Goal: Task Accomplishment & Management: Complete application form

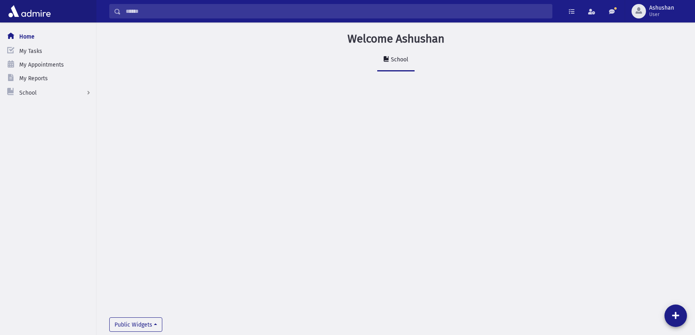
click at [169, 14] on input "Search" at bounding box center [336, 11] width 431 height 14
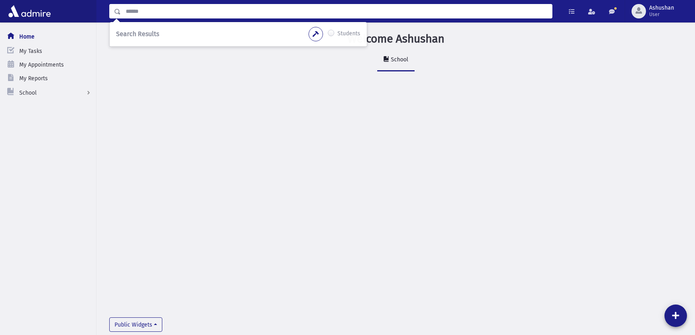
type input "*"
drag, startPoint x: 169, startPoint y: 14, endPoint x: 120, endPoint y: 21, distance: 48.7
click at [120, 21] on div "* Search Results Students" at bounding box center [395, 11] width 598 height 22
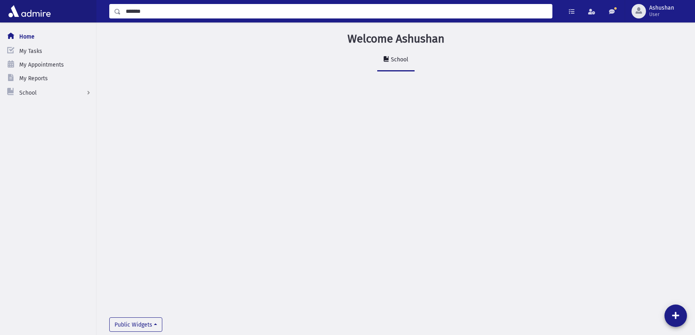
type input "*******"
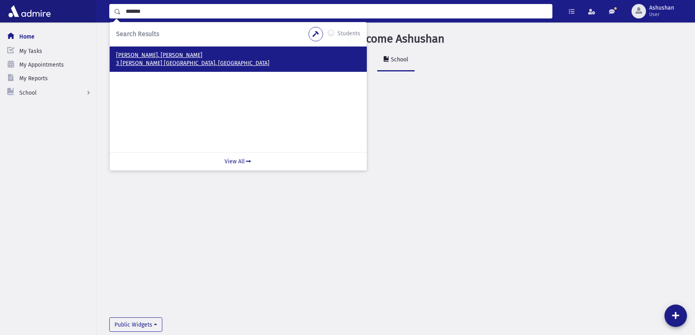
click at [155, 57] on p "פרוביין, חיים" at bounding box center [238, 55] width 244 height 8
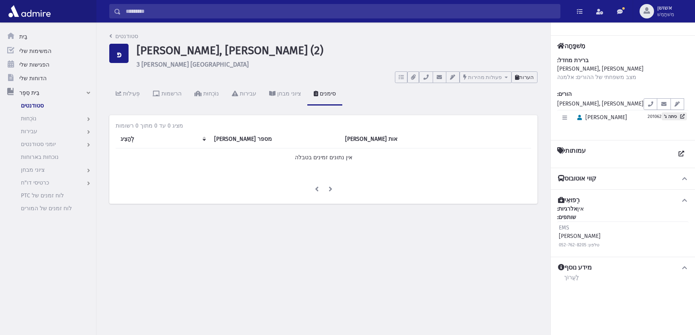
click at [534, 78] on button "הערות" at bounding box center [524, 77] width 26 height 12
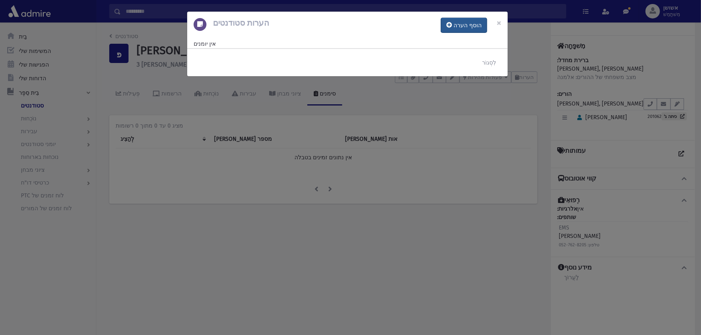
click at [451, 28] on button "הוסף הערה" at bounding box center [464, 25] width 46 height 14
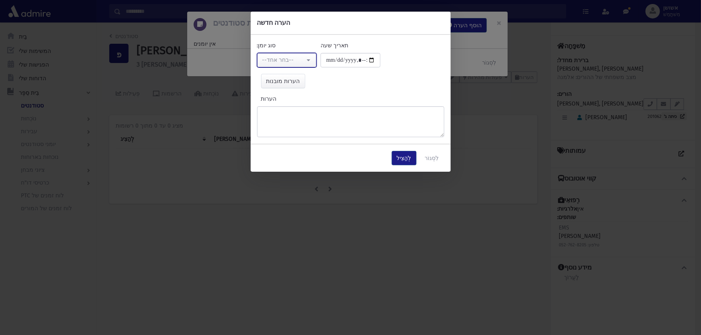
click at [280, 59] on font "--בחר אחד--" at bounding box center [278, 60] width 32 height 7
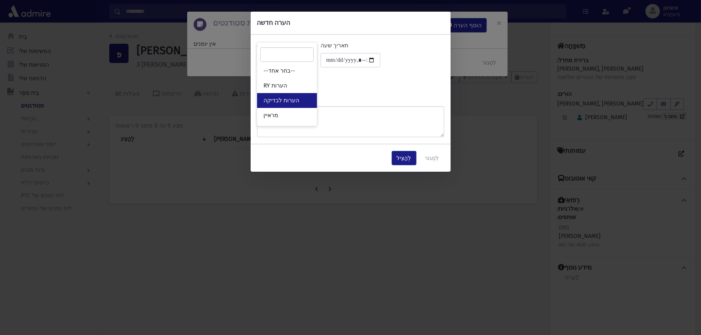
click at [278, 96] on link "הערות לבדיקה" at bounding box center [287, 100] width 60 height 15
select select "*"
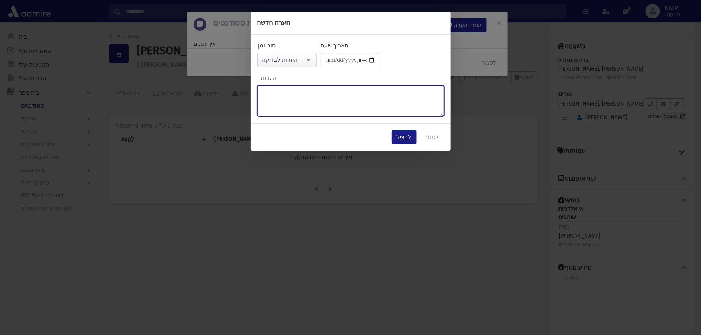
click at [278, 96] on textarea "הערות" at bounding box center [350, 101] width 187 height 31
paste textarea "**********"
type textarea "**********"
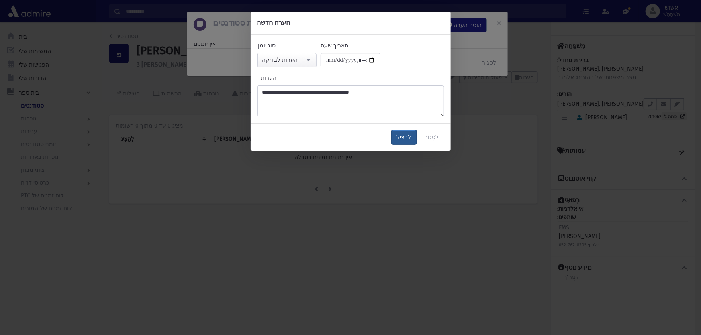
click at [404, 137] on font "לְהַצִיל" at bounding box center [404, 137] width 14 height 7
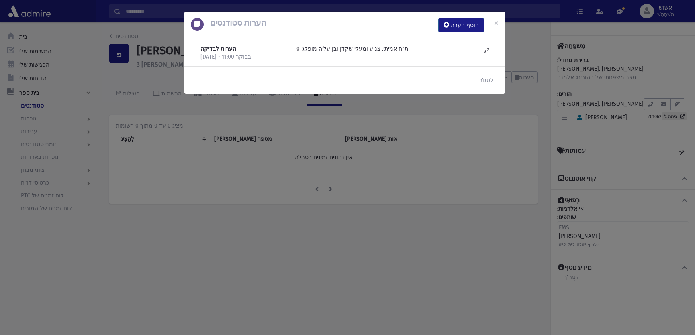
click at [418, 206] on div "הערות סטודנטים הוסף הערה × הערות לבדיקה 18/9/2025 • 11:00 בבוקר" at bounding box center [347, 167] width 695 height 335
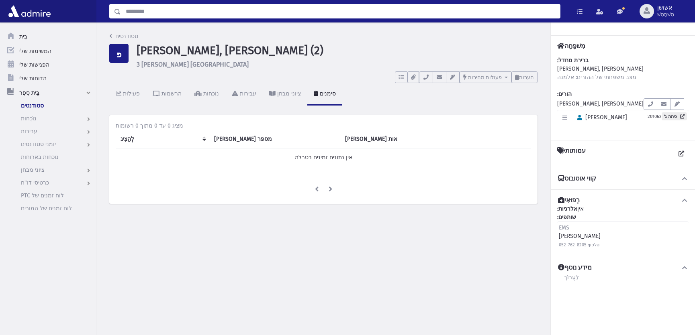
click at [168, 14] on input "לְחַפֵּשׂ" at bounding box center [340, 11] width 439 height 14
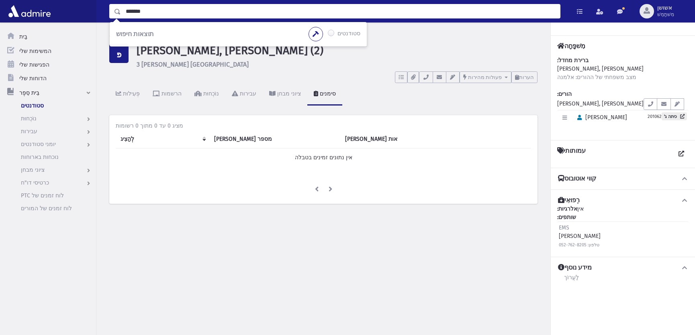
type input "*******"
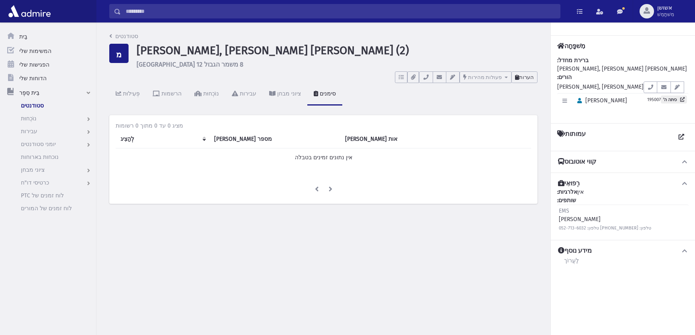
click at [524, 73] on button "הערות" at bounding box center [524, 77] width 26 height 12
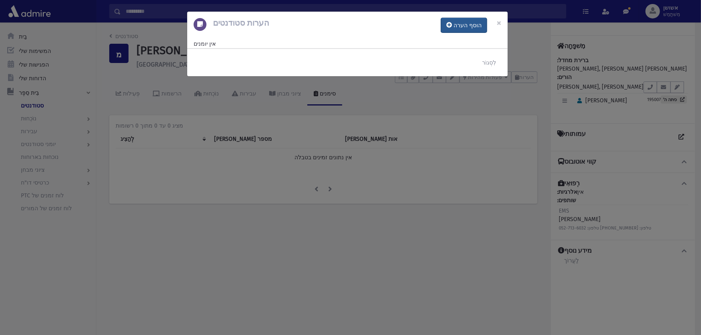
click at [462, 26] on font "הוסף הערה" at bounding box center [467, 25] width 28 height 7
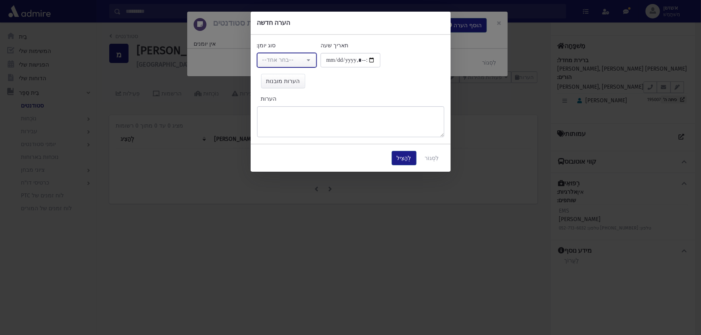
click at [304, 63] on div "--בחר אחד--" at bounding box center [283, 60] width 43 height 8
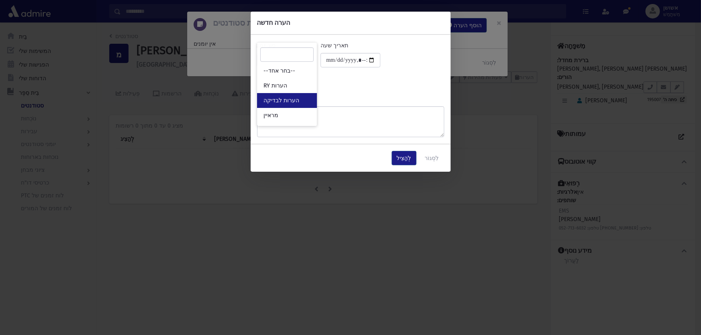
click at [293, 102] on font "הערות לבדיקה" at bounding box center [281, 100] width 36 height 7
select select "*"
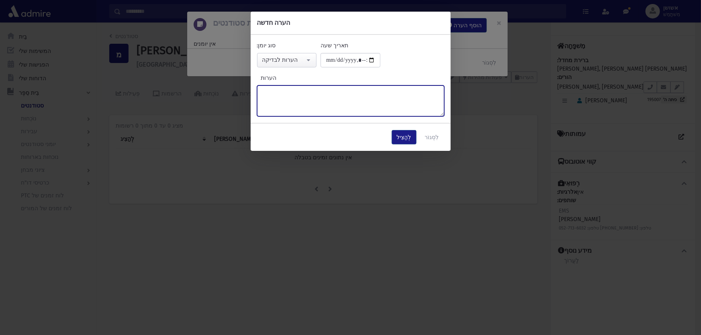
click at [293, 102] on textarea "הערות" at bounding box center [350, 101] width 187 height 31
type textarea "*"
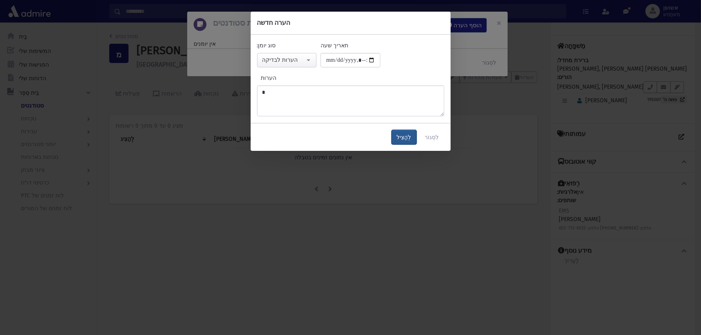
click at [398, 132] on button "לְהַצִיל" at bounding box center [404, 137] width 25 height 14
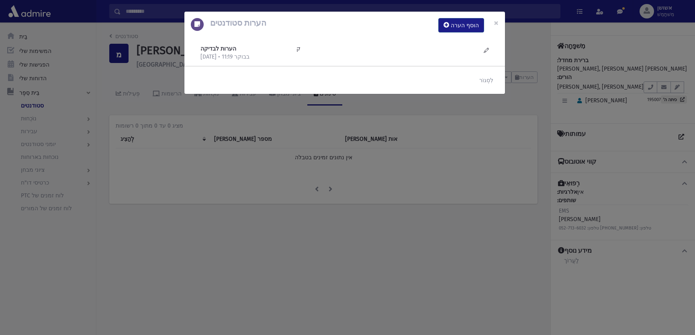
click at [398, 163] on div "הערות סטודנטים הוסף הערה × הערות לבדיקה 18/9/2025 • 11:19 בבוקר ק" at bounding box center [347, 167] width 695 height 335
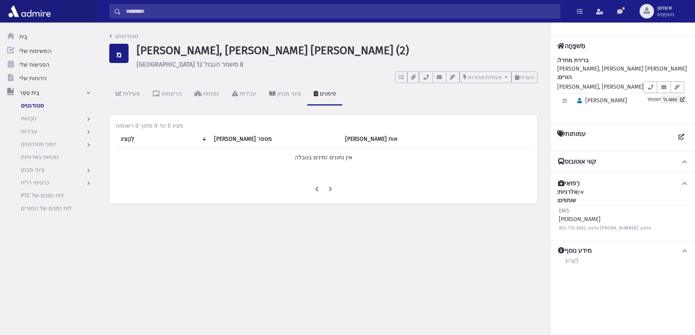
click at [265, 8] on input "לְחַפֵּשׂ" at bounding box center [340, 11] width 439 height 14
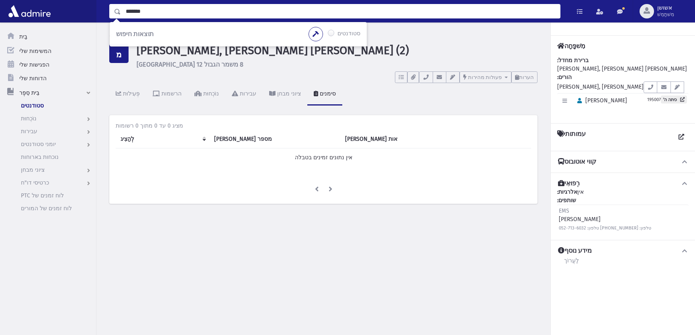
type input "*******"
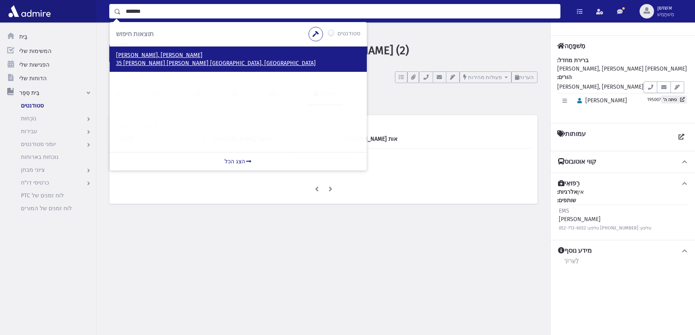
click at [159, 66] on font "35 יוסף צבי הרץ ירושלים, ISRAEL" at bounding box center [216, 63] width 200 height 7
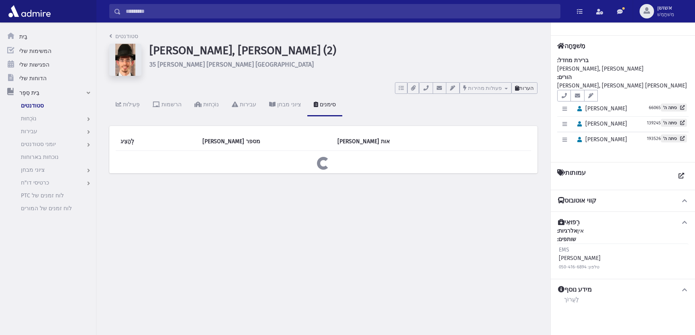
click at [523, 90] on font "הערות" at bounding box center [526, 88] width 15 height 6
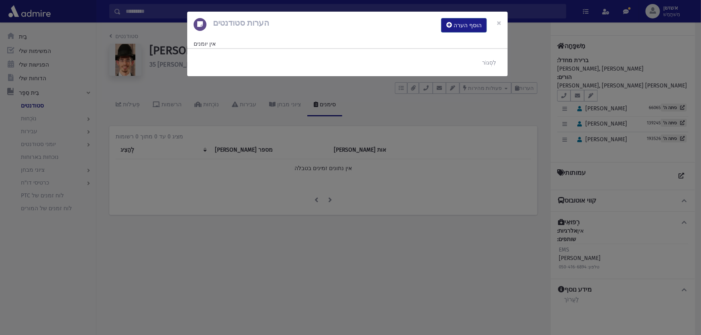
click at [471, 33] on div "הערות סטודנטים הוסף הערה ×" at bounding box center [347, 25] width 320 height 27
click at [470, 31] on button "הוסף הערה" at bounding box center [464, 25] width 46 height 14
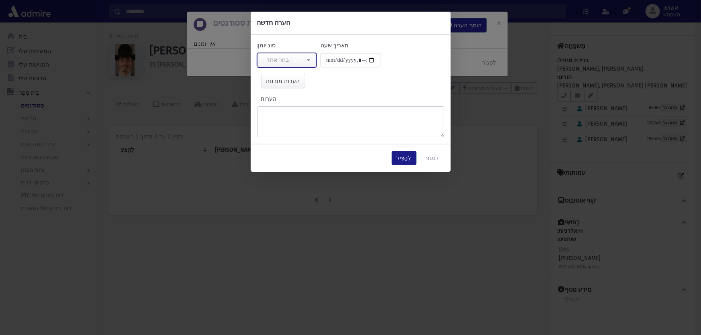
click at [276, 58] on font "--בחר אחד--" at bounding box center [278, 60] width 32 height 7
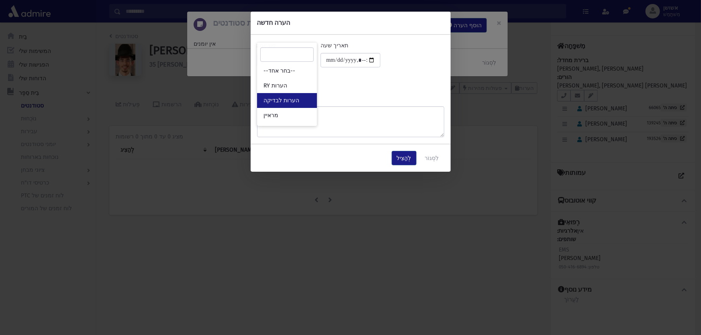
click at [282, 97] on font "הערות לבדיקה" at bounding box center [281, 100] width 36 height 7
select select "*"
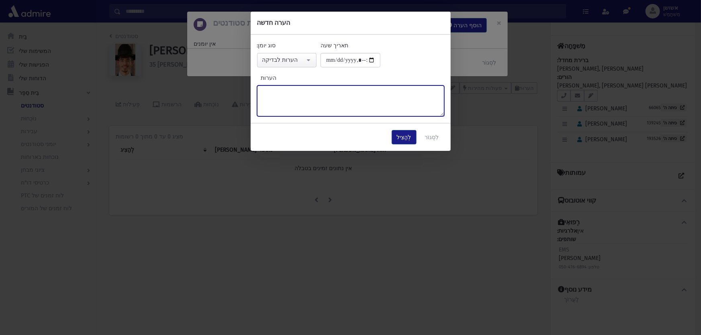
click at [282, 96] on textarea "הערות" at bounding box center [350, 101] width 187 height 31
type textarea "*"
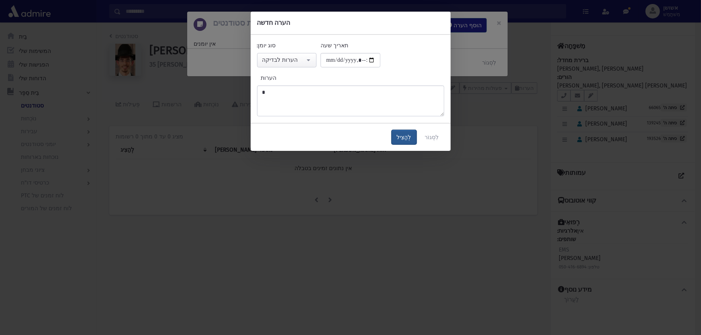
click at [400, 134] on font "לְהַצִיל" at bounding box center [404, 137] width 14 height 7
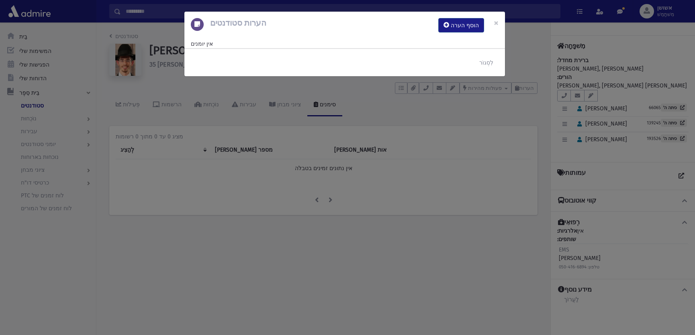
click at [405, 155] on div "הערות סטודנטים הוסף הערה × אין יומנים לִסְגוֹר" at bounding box center [347, 167] width 695 height 335
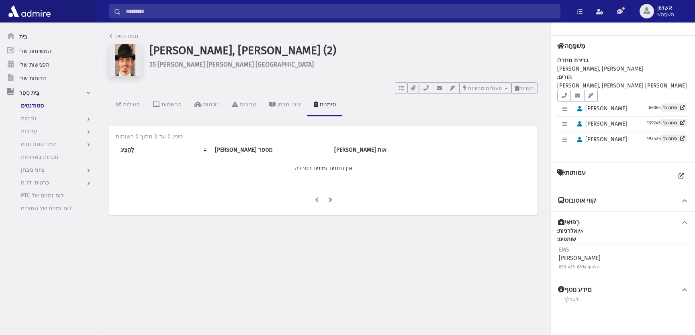
click at [184, 15] on input "לְחַפֵּשׂ" at bounding box center [340, 11] width 439 height 14
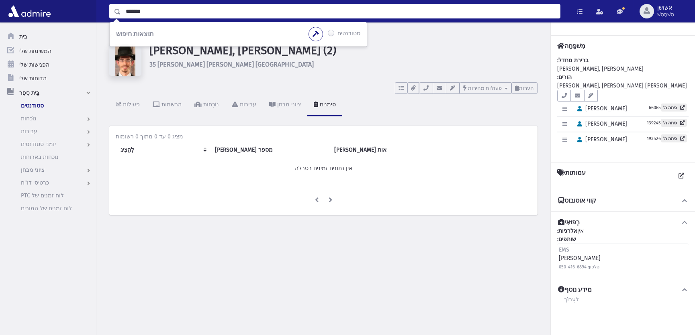
type input "*******"
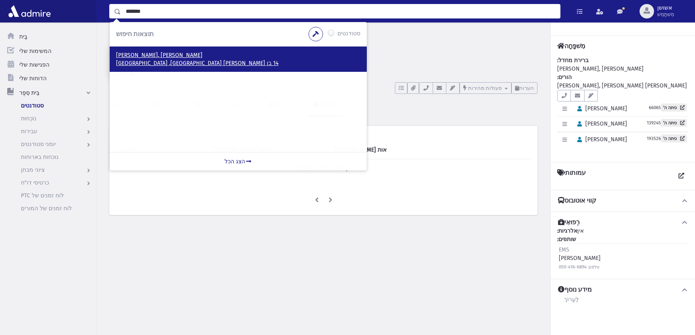
click at [143, 60] on font "14 בן עוזיאל ירושלים, ISRAEL" at bounding box center [197, 63] width 162 height 7
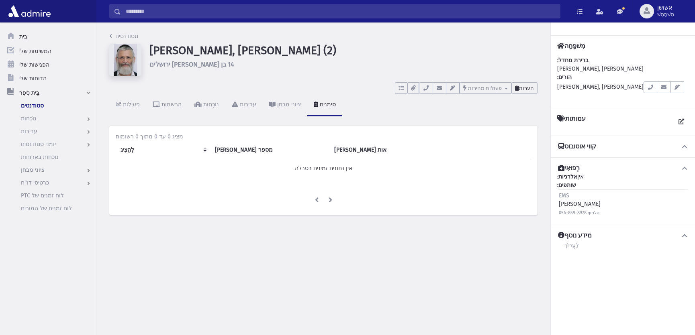
click at [524, 87] on font "הערות" at bounding box center [526, 88] width 15 height 6
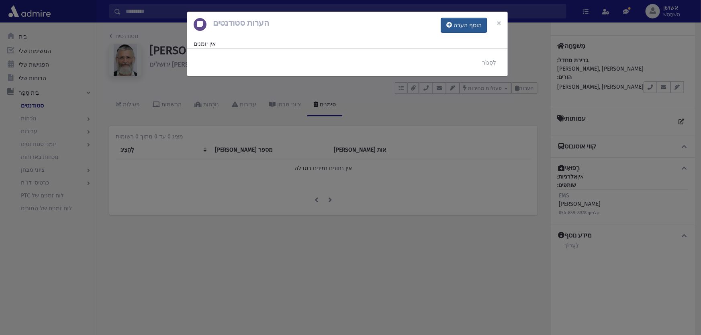
click at [472, 24] on font "הוסף הערה" at bounding box center [467, 25] width 28 height 7
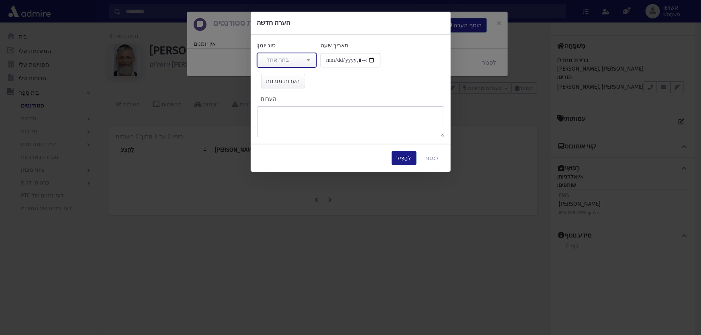
click at [297, 58] on div "--בחר אחד--" at bounding box center [283, 60] width 43 height 8
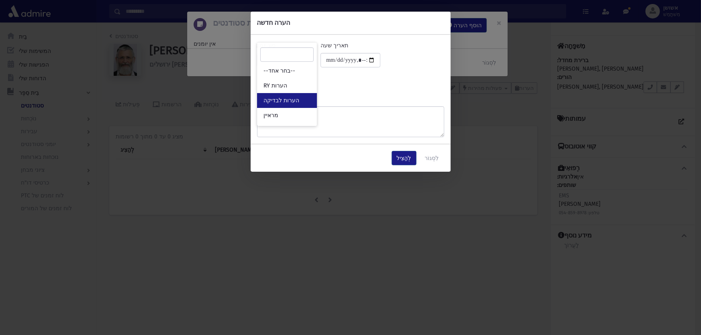
click at [298, 103] on link "הערות לבדיקה" at bounding box center [287, 100] width 60 height 15
select select "*"
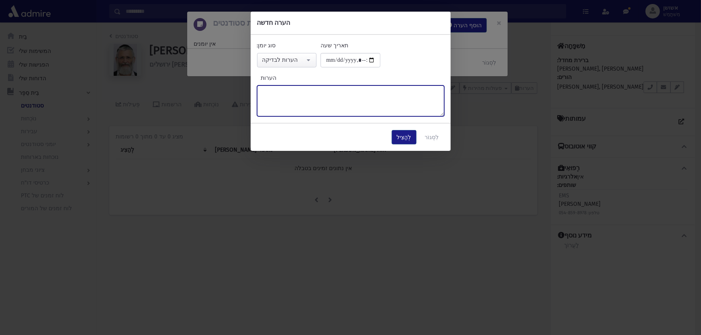
click at [298, 103] on textarea "הערות" at bounding box center [350, 101] width 187 height 31
type textarea "*"
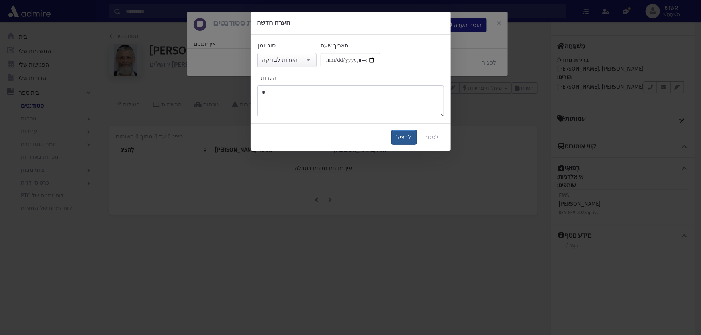
click at [402, 134] on font "לְהַצִיל" at bounding box center [404, 137] width 14 height 7
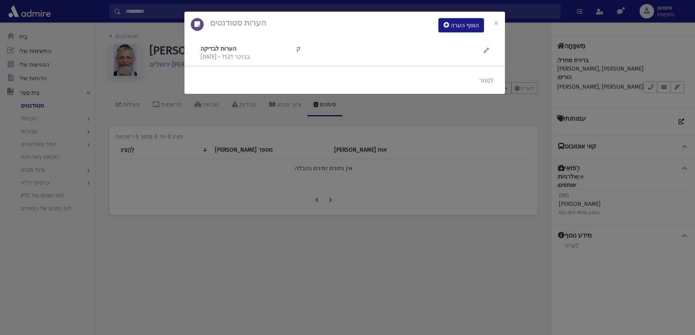
click at [280, 133] on div "הערות סטודנטים הוסף הערה × הערות לבדיקה 18/9/2025 • 11:21 בבוקר ק" at bounding box center [347, 167] width 695 height 335
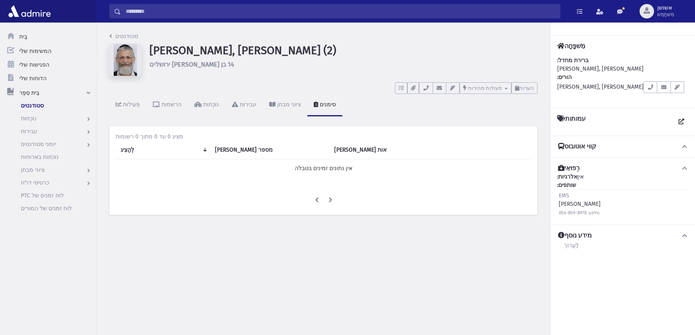
click at [281, 13] on input "לְחַפֵּשׂ" at bounding box center [340, 11] width 439 height 14
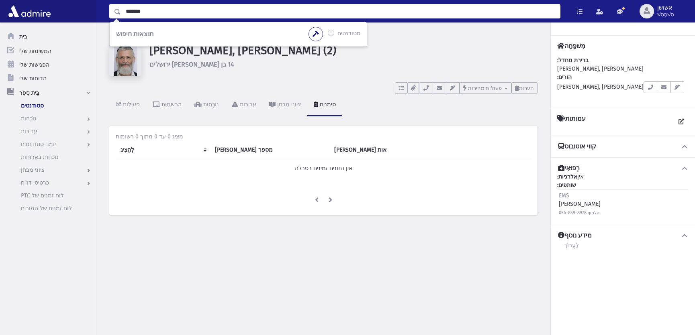
type input "*******"
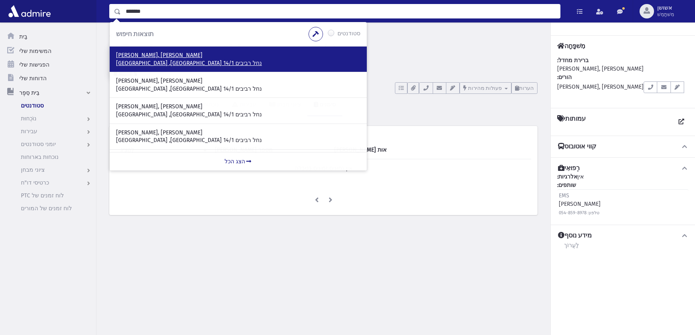
click at [151, 63] on font "נחל רביבים 14/1 בית שמש, ישראל" at bounding box center [189, 63] width 146 height 7
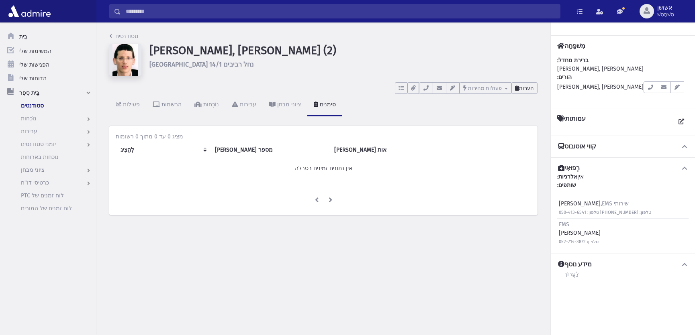
click at [522, 89] on font "הערות" at bounding box center [526, 88] width 15 height 6
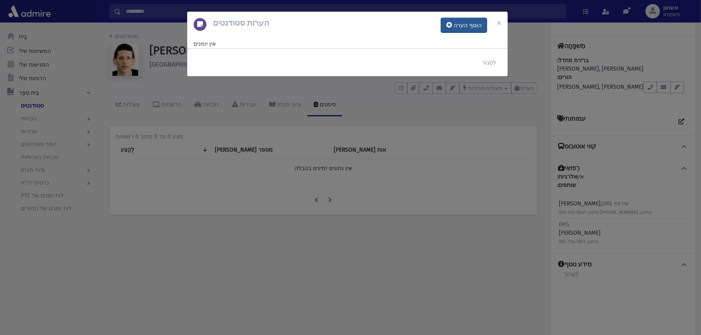
click at [463, 31] on button "הוסף הערה" at bounding box center [464, 25] width 46 height 14
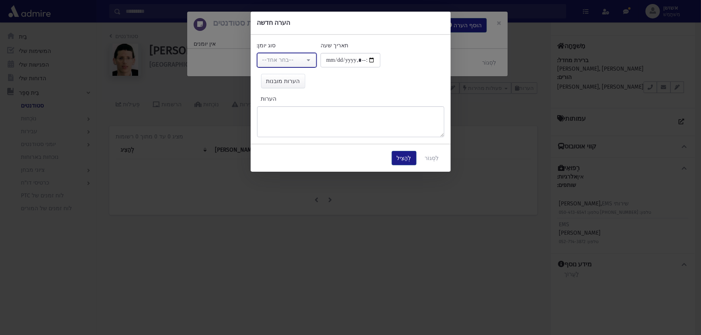
click at [299, 64] on div "--בחר אחד--" at bounding box center [283, 60] width 43 height 8
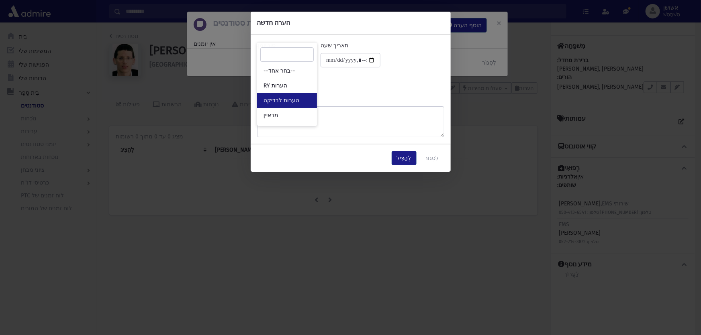
click at [301, 98] on link "הערות לבדיקה" at bounding box center [287, 100] width 60 height 15
select select "*"
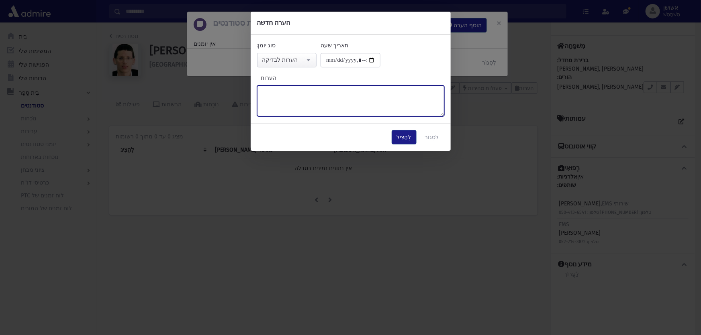
click at [321, 93] on textarea "הערות" at bounding box center [350, 101] width 187 height 31
type textarea "**********"
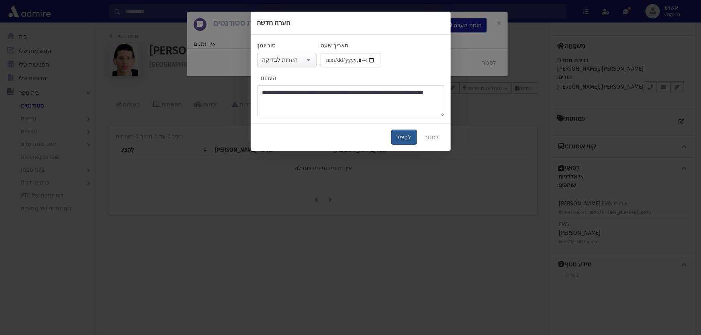
click at [414, 135] on button "לְהַצִיל" at bounding box center [404, 137] width 25 height 14
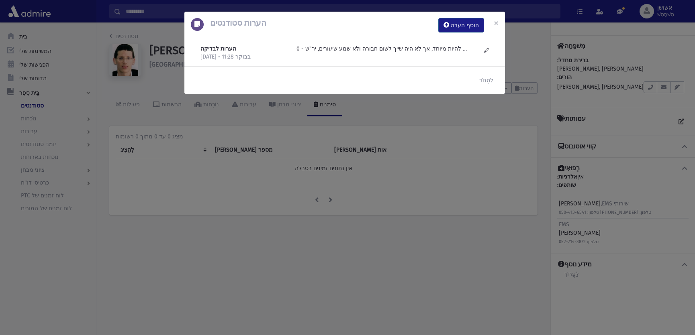
click at [423, 165] on div "הערות סטודנטים הוסף הערה × הערות לבדיקה 18/9/2025 • 11:28 בבוקר" at bounding box center [347, 167] width 695 height 335
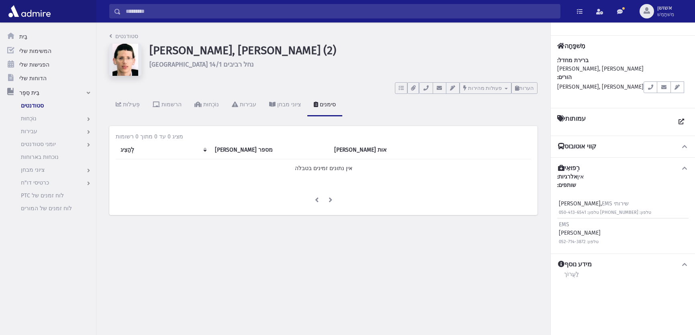
click at [397, 14] on input "לְחַפֵּשׂ" at bounding box center [340, 11] width 439 height 14
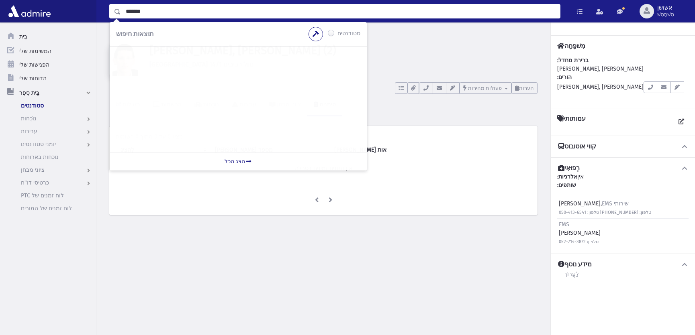
drag, startPoint x: 139, startPoint y: 13, endPoint x: 135, endPoint y: 13, distance: 4.0
click at [135, 13] on input "*******" at bounding box center [340, 11] width 439 height 14
click at [140, 8] on input "******" at bounding box center [340, 11] width 439 height 14
click at [137, 10] on input "*******" at bounding box center [340, 11] width 439 height 14
type input "*******"
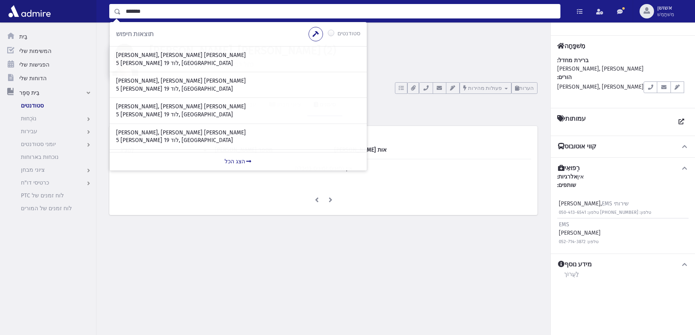
click at [143, 51] on div "גלעדי, יעקב ישראל 5 שבט אפרים 19 לוד, ישראל" at bounding box center [238, 59] width 257 height 25
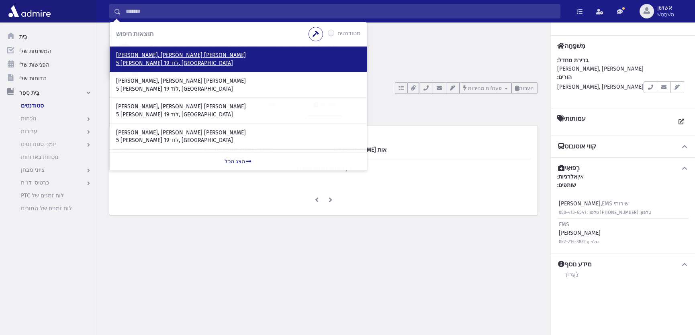
click at [142, 57] on font "גלעדי, יעקב ישראל" at bounding box center [181, 55] width 130 height 7
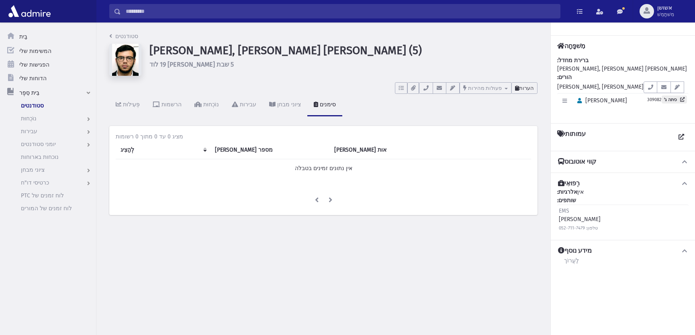
click at [524, 89] on font "הערות" at bounding box center [526, 88] width 15 height 6
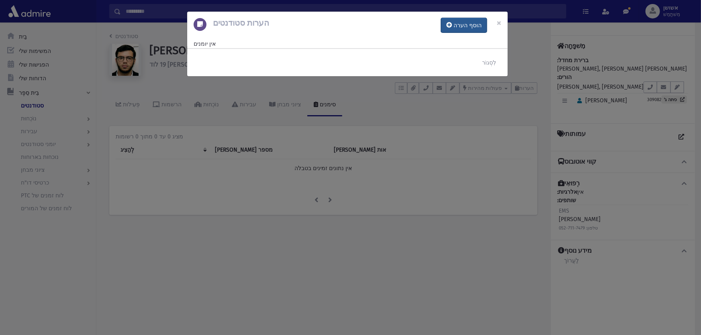
click at [463, 21] on button "הוסף הערה" at bounding box center [464, 25] width 46 height 14
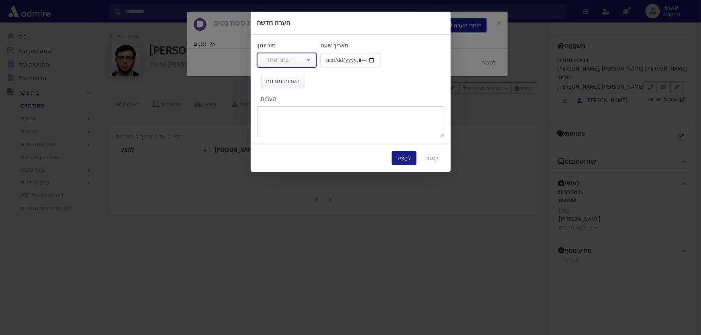
click at [286, 60] on font "--בחר אחד--" at bounding box center [278, 60] width 32 height 7
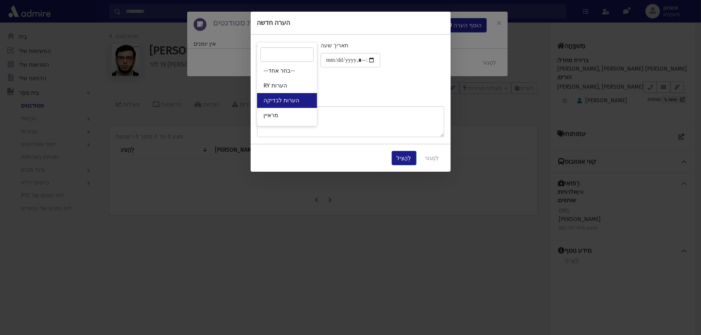
click at [291, 99] on font "הערות לבדיקה" at bounding box center [281, 100] width 36 height 7
select select "*"
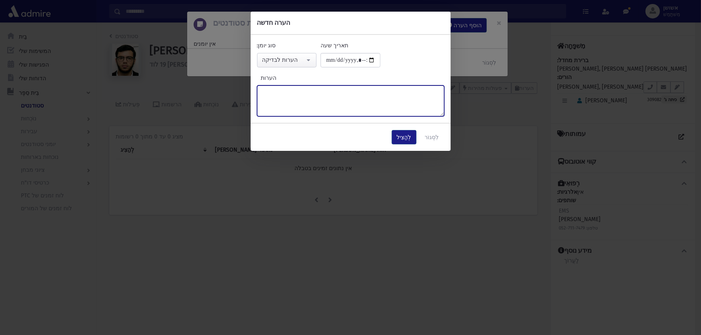
click at [291, 99] on textarea "הערות" at bounding box center [350, 101] width 187 height 31
type textarea "*"
type textarea "**********"
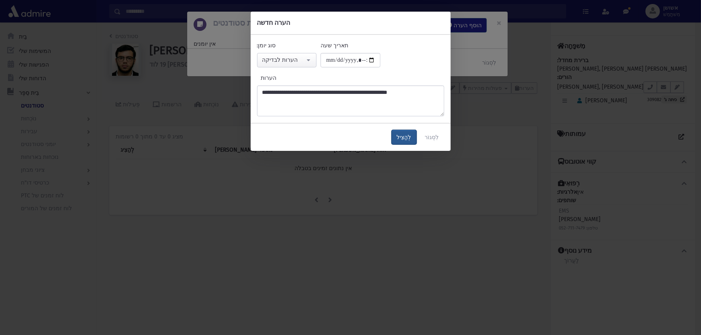
click at [407, 137] on font "לְהַצִיל" at bounding box center [404, 137] width 14 height 7
